Goal: Task Accomplishment & Management: Manage account settings

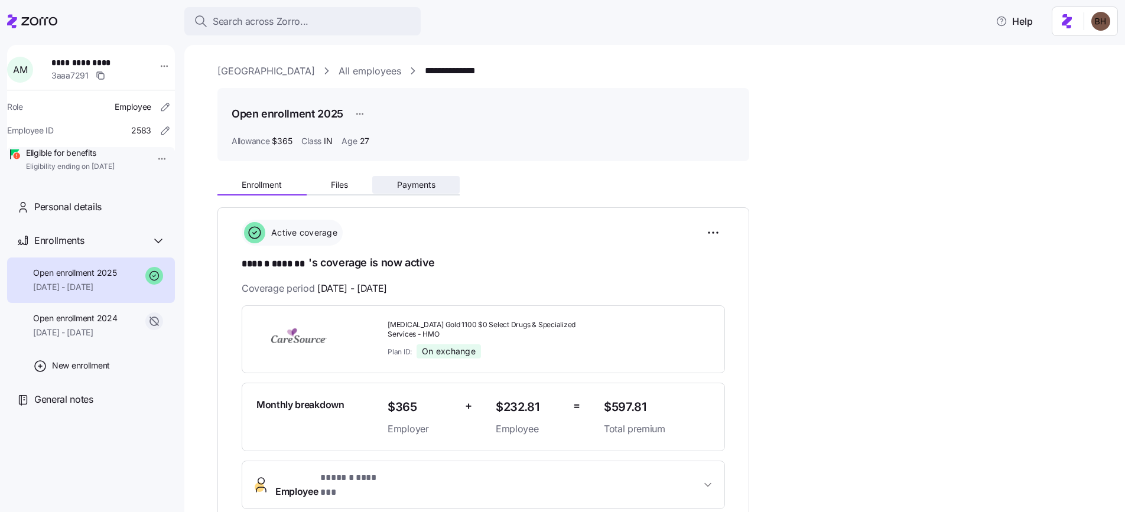
click at [415, 187] on span "Payments" at bounding box center [416, 185] width 38 height 8
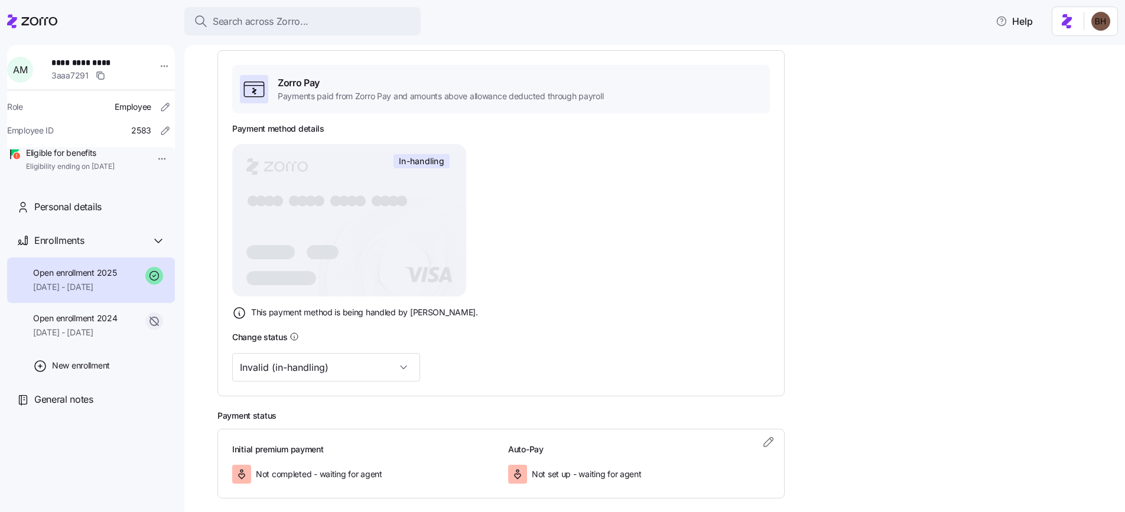
scroll to position [199, 0]
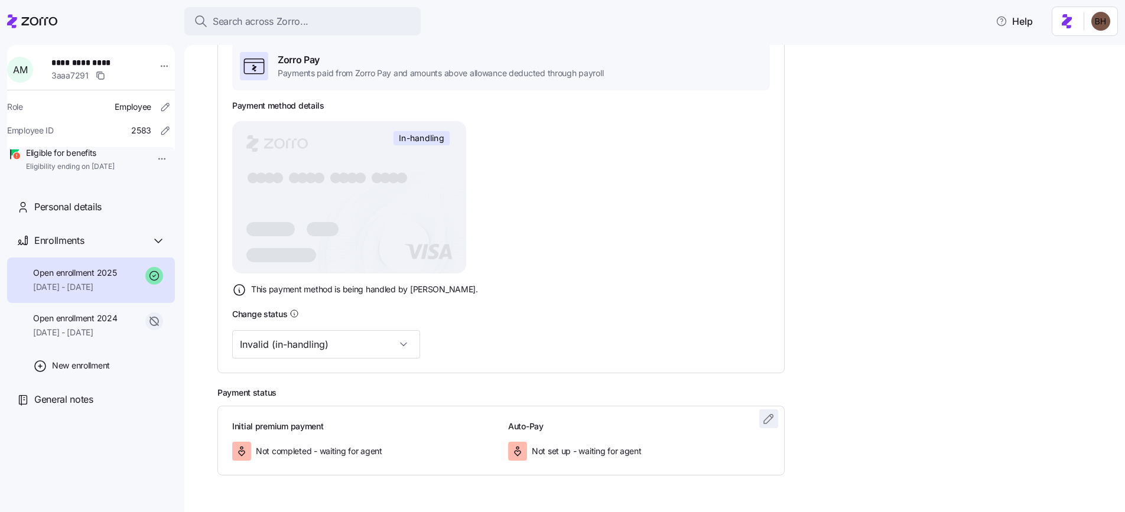
click at [771, 419] on icon "button" at bounding box center [768, 419] width 9 height 9
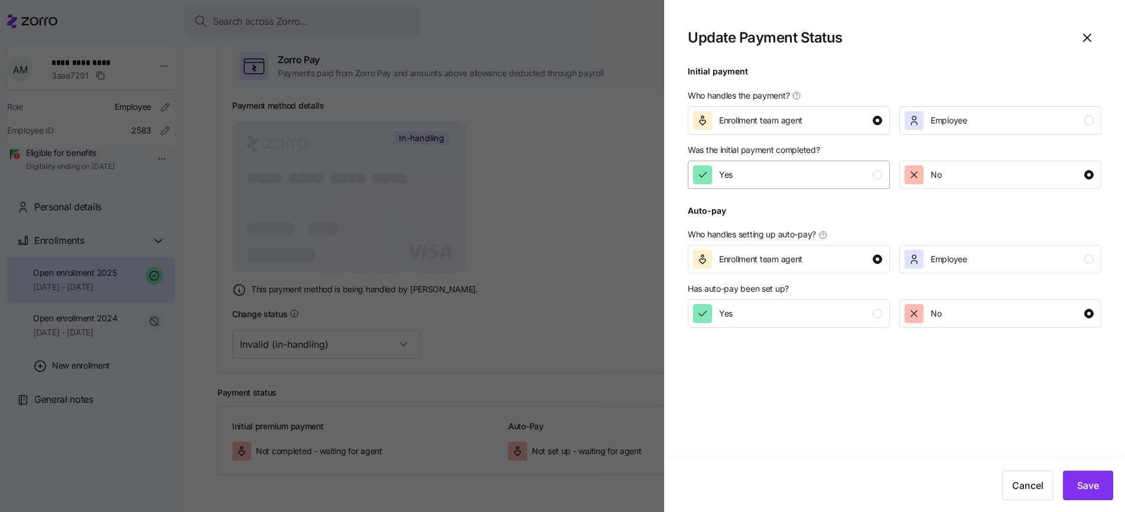
click at [832, 181] on div "Yes" at bounding box center [787, 174] width 189 height 19
click at [1077, 488] on span "Save" at bounding box center [1088, 486] width 22 height 14
